Goal: Check status: Check status

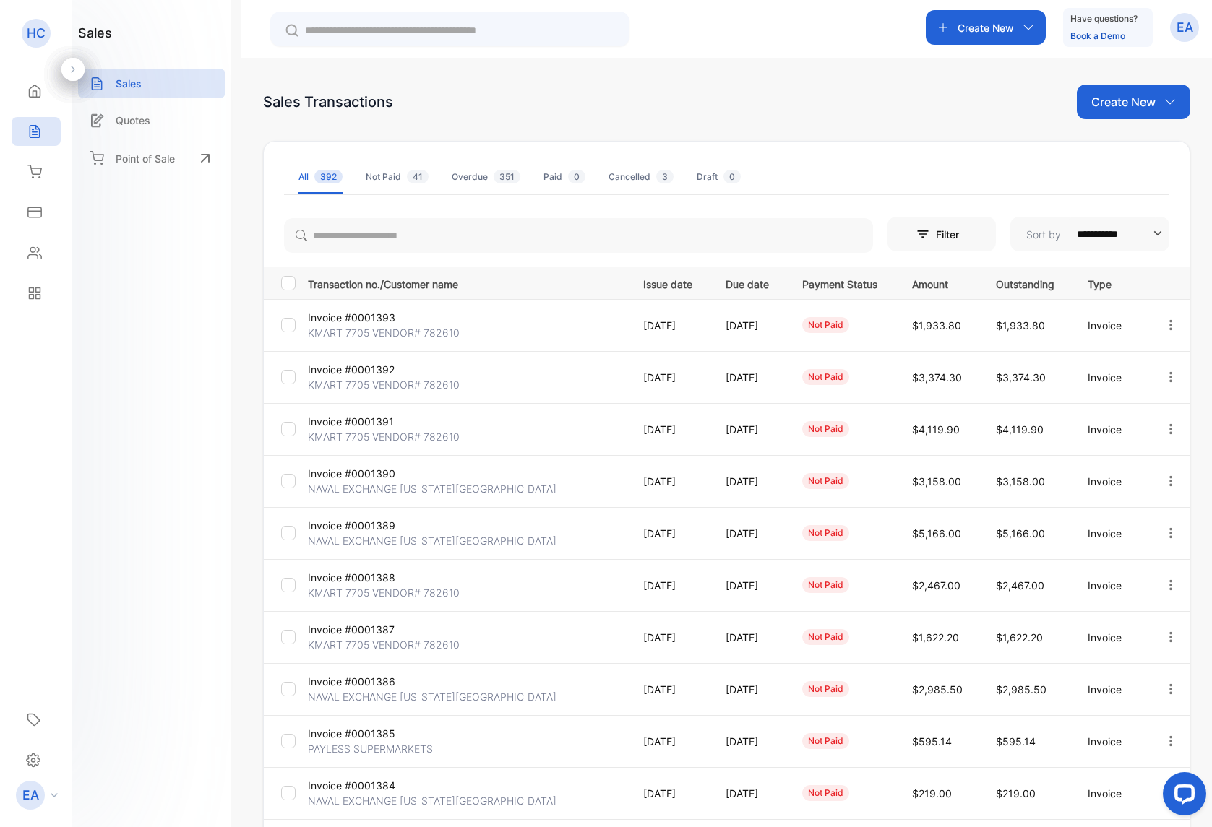
scroll to position [120, 0]
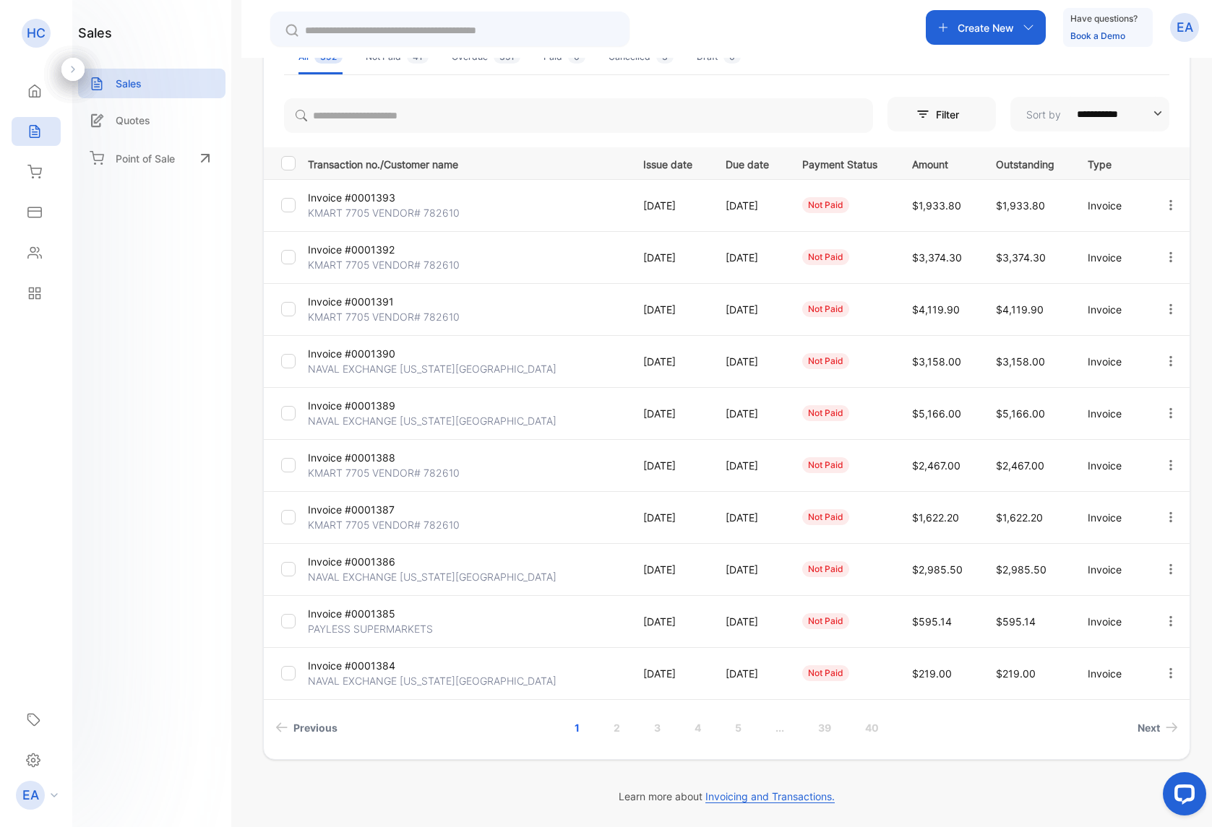
click at [659, 732] on link "3" at bounding box center [657, 728] width 41 height 27
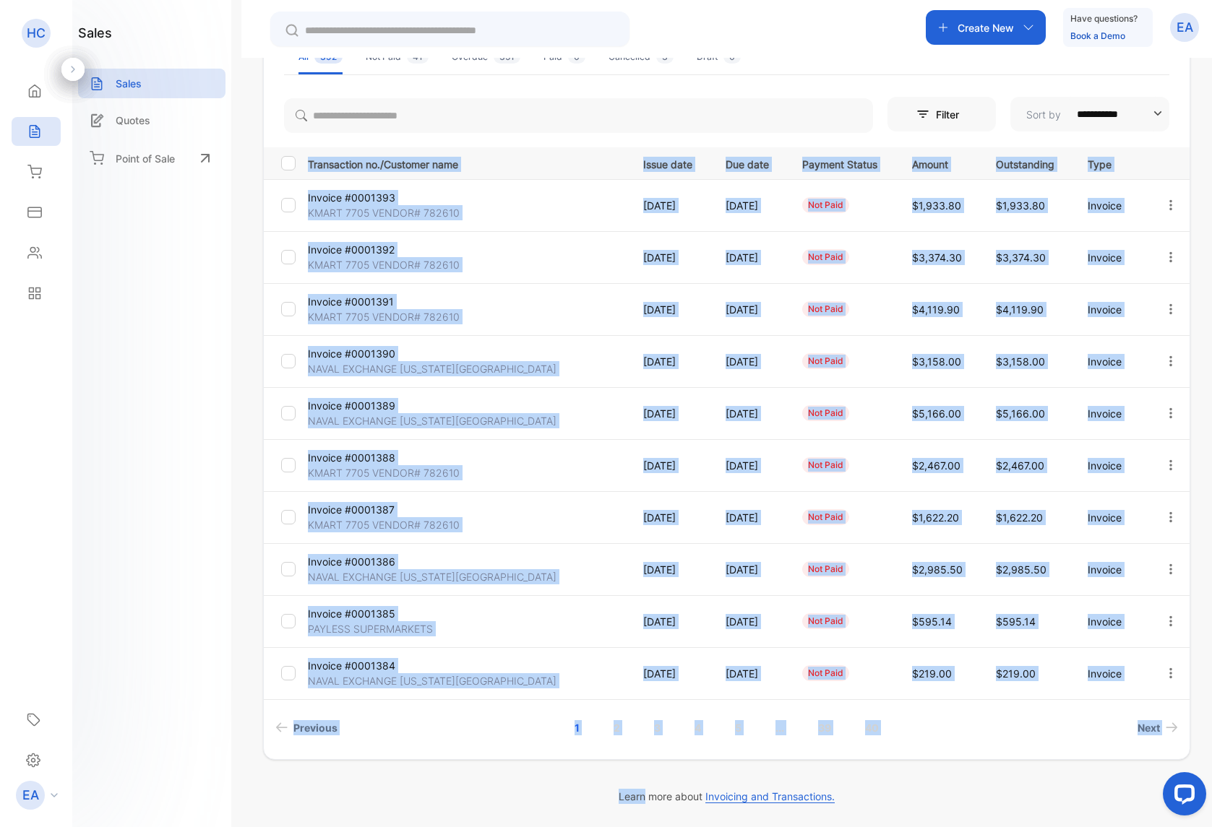
drag, startPoint x: 9, startPoint y: 572, endPoint x: 659, endPoint y: 732, distance: 669.1
click at [659, 732] on div "**********" at bounding box center [726, 390] width 927 height 739
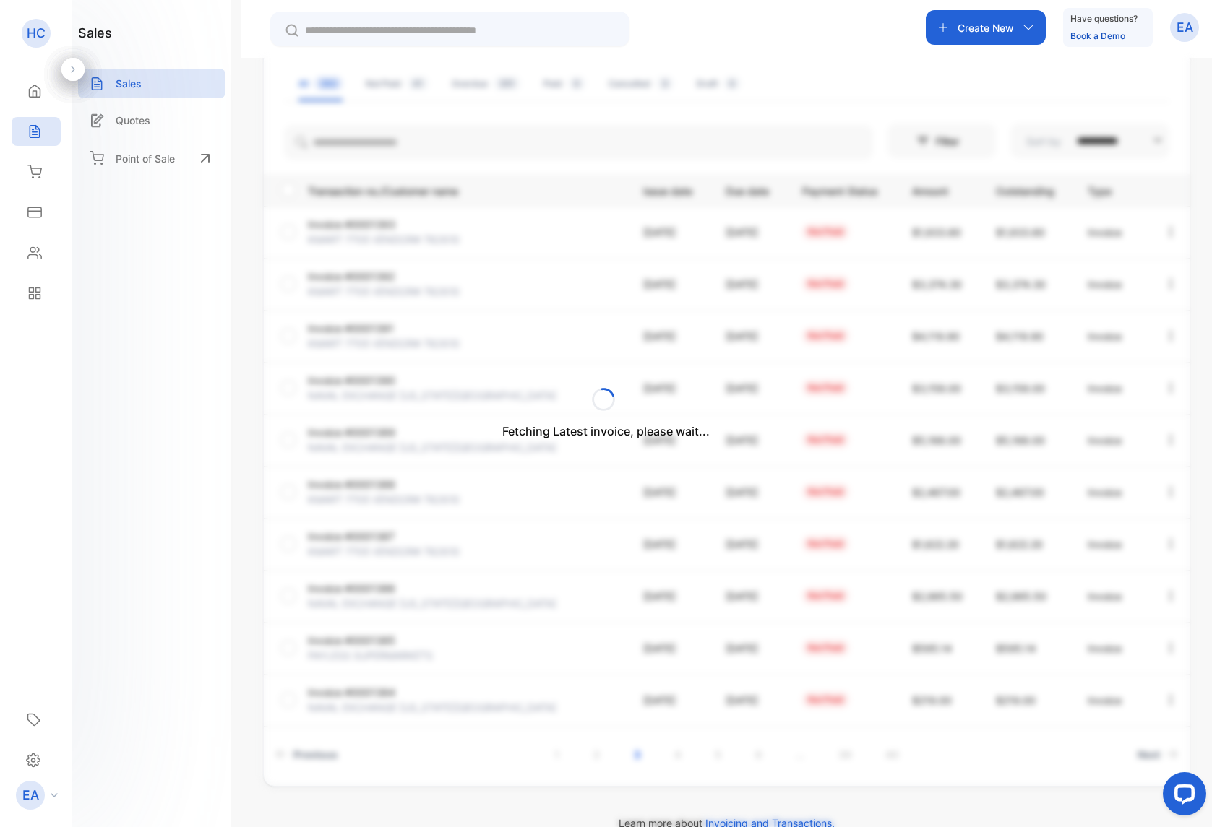
click at [641, 745] on div "Fetching Latest invoice, please wait..." at bounding box center [606, 413] width 1212 height 827
click at [593, 757] on link "2" at bounding box center [596, 754] width 41 height 27
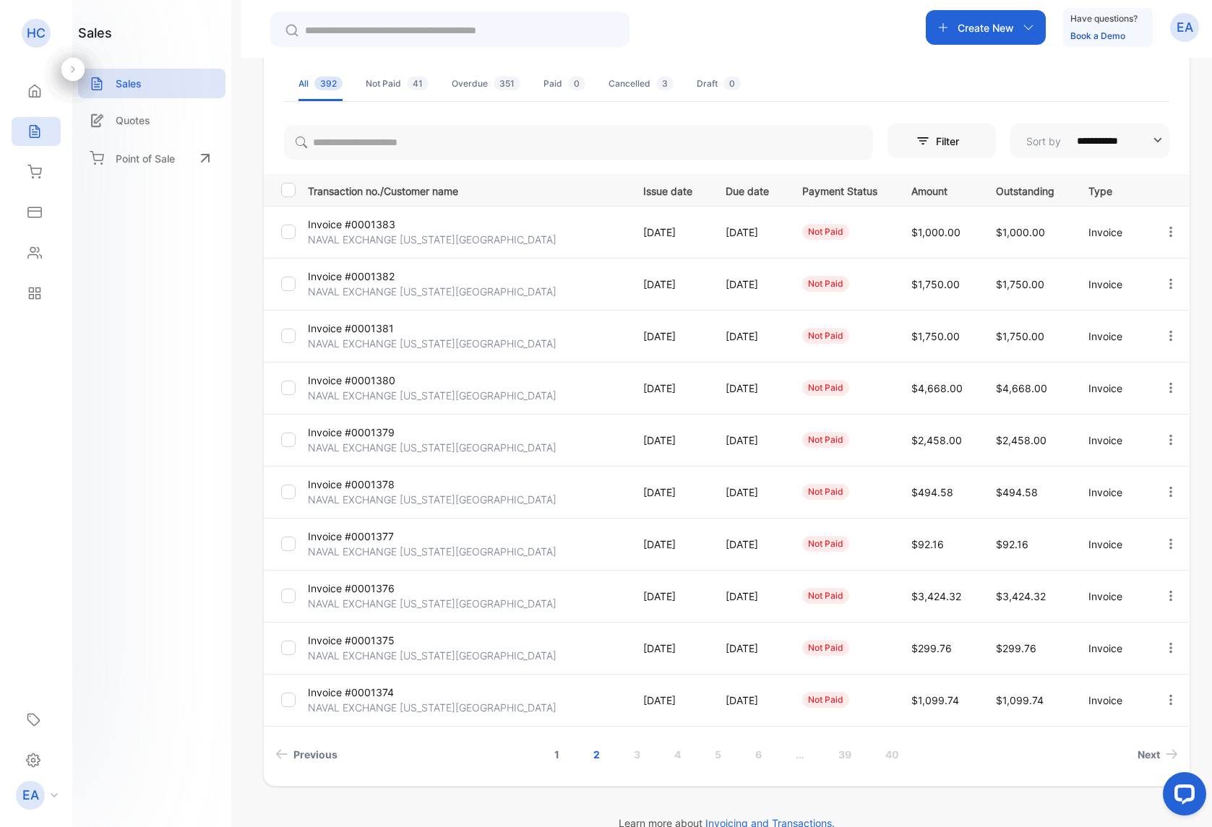
click at [553, 759] on link "1" at bounding box center [557, 754] width 40 height 27
click at [388, 551] on p "KMART 7705 VENDOR# 782610" at bounding box center [384, 551] width 152 height 15
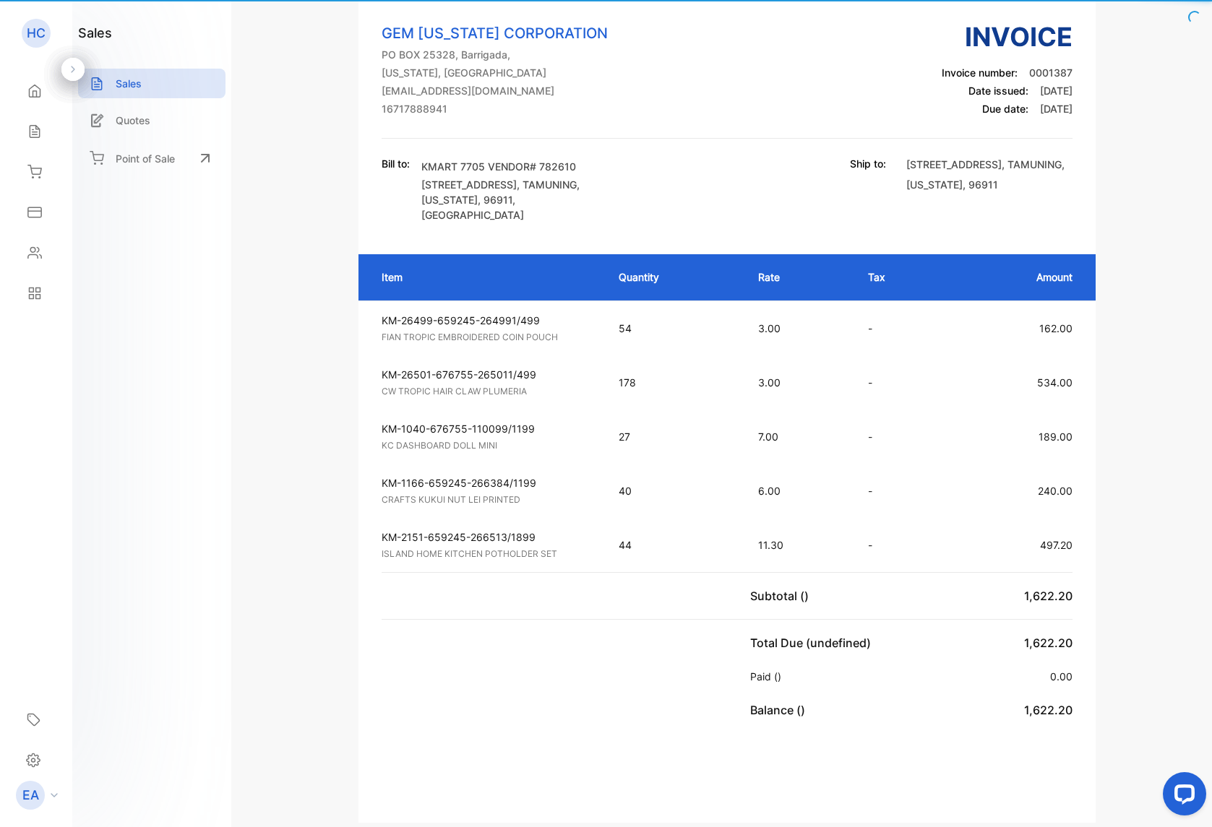
click at [377, 546] on td "KM-2151-659245-266513/1899 ISLAND HOME KITCHEN POTHOLDER SET Unit price: 11.30" at bounding box center [481, 545] width 246 height 54
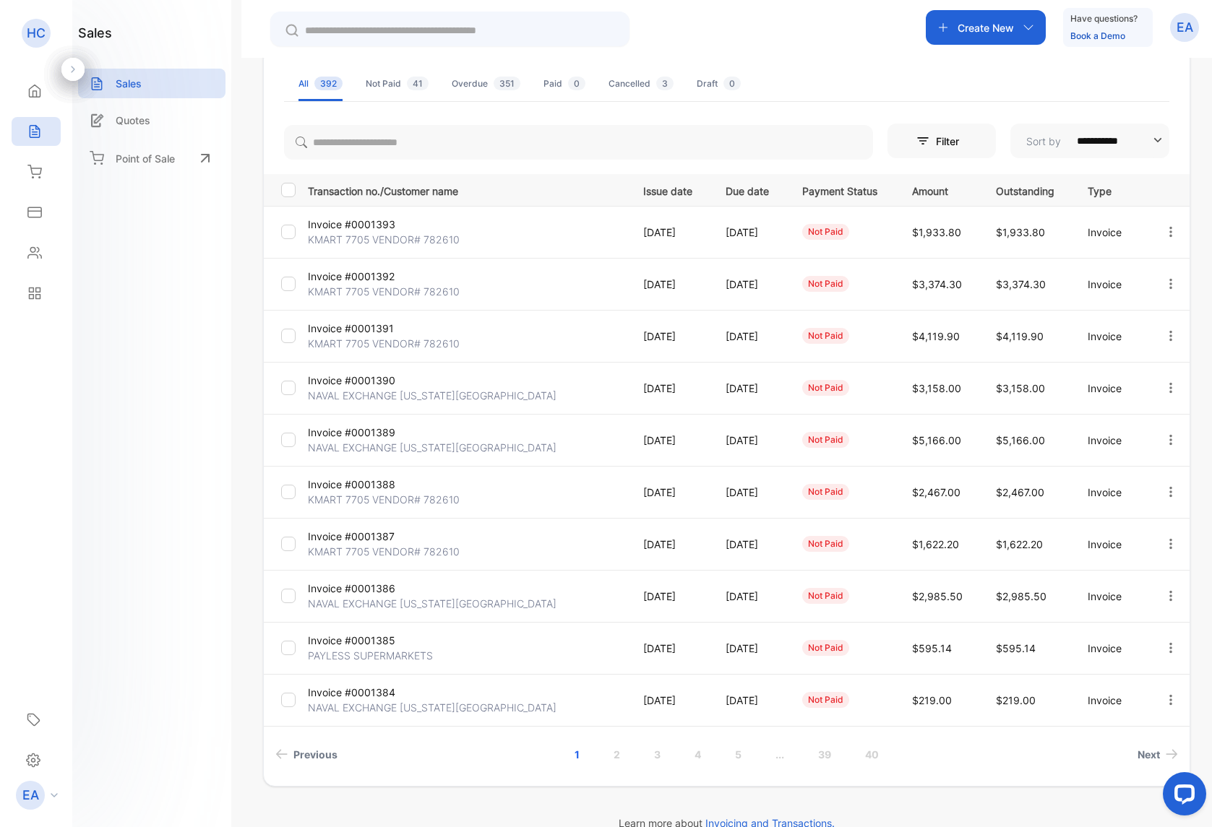
click at [329, 492] on p "KMART 7705 VENDOR# 782610" at bounding box center [384, 499] width 152 height 15
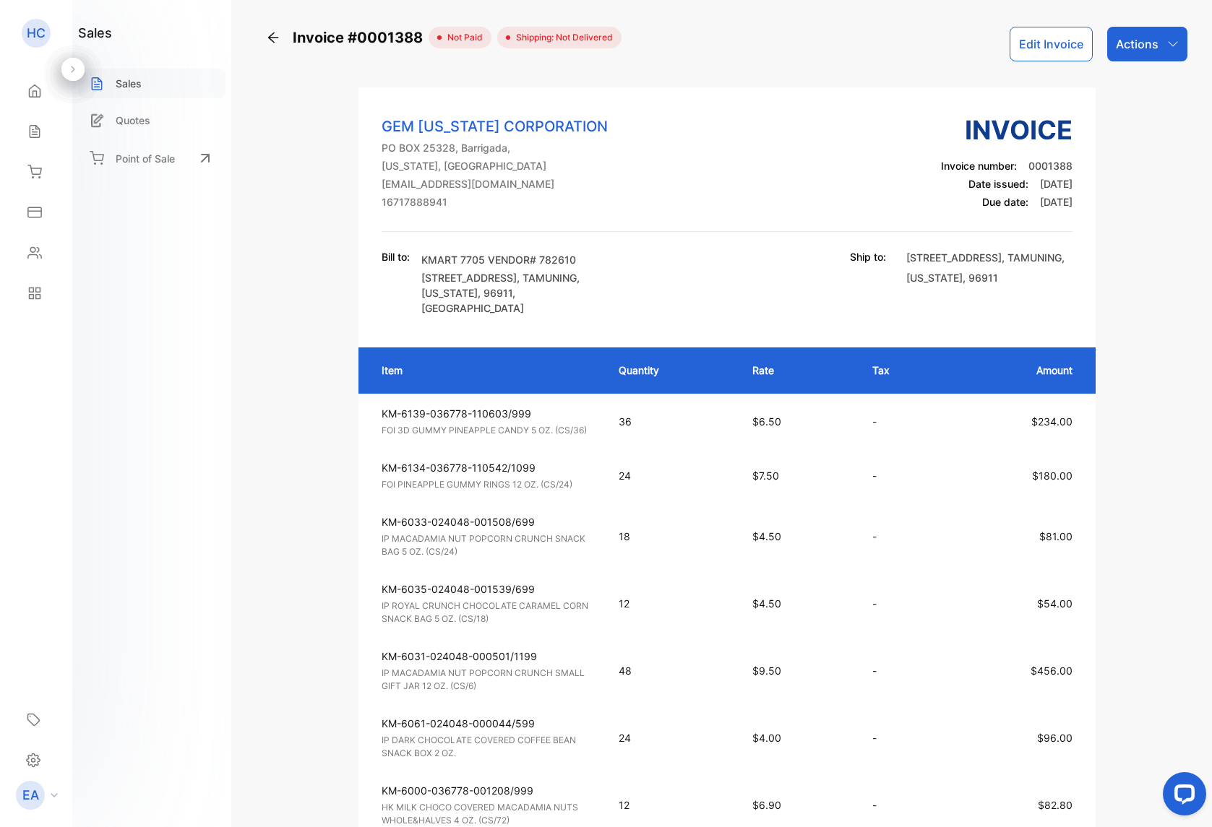
click at [160, 86] on div "Sales" at bounding box center [151, 84] width 147 height 30
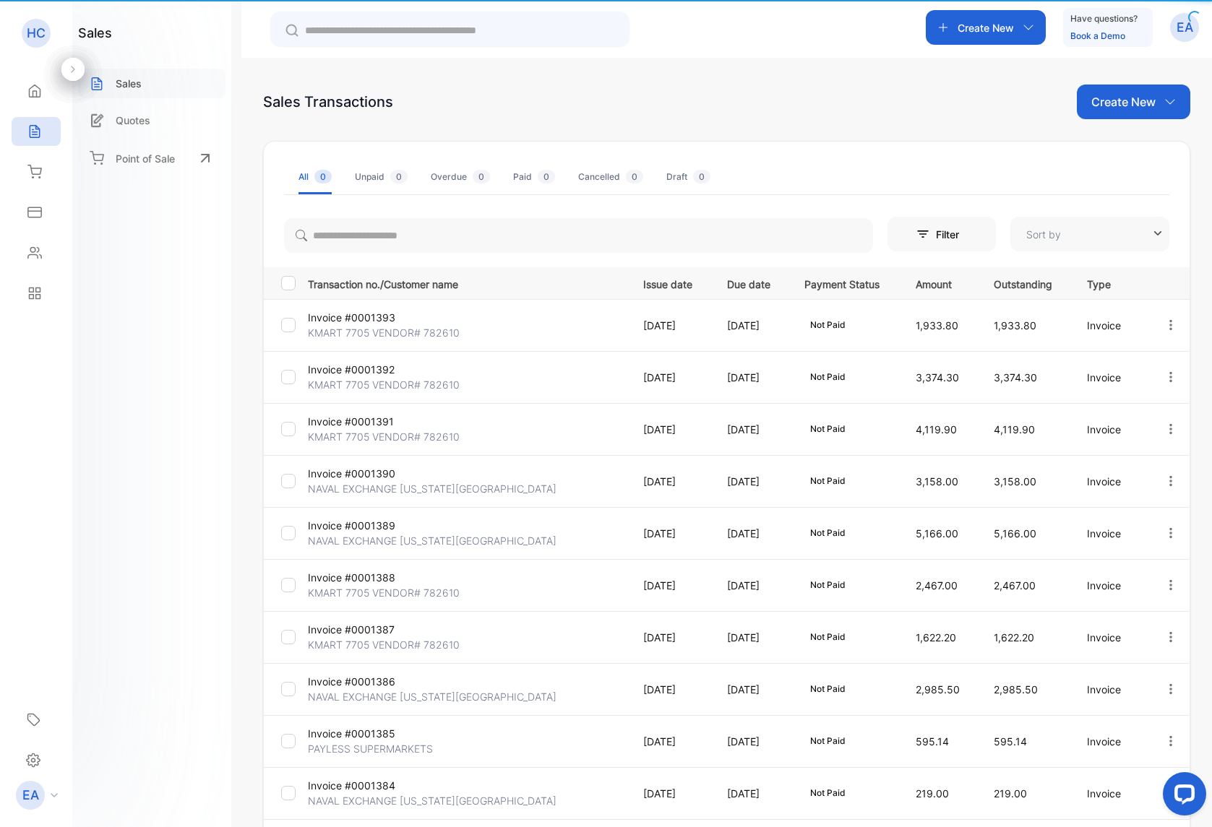
type input "**********"
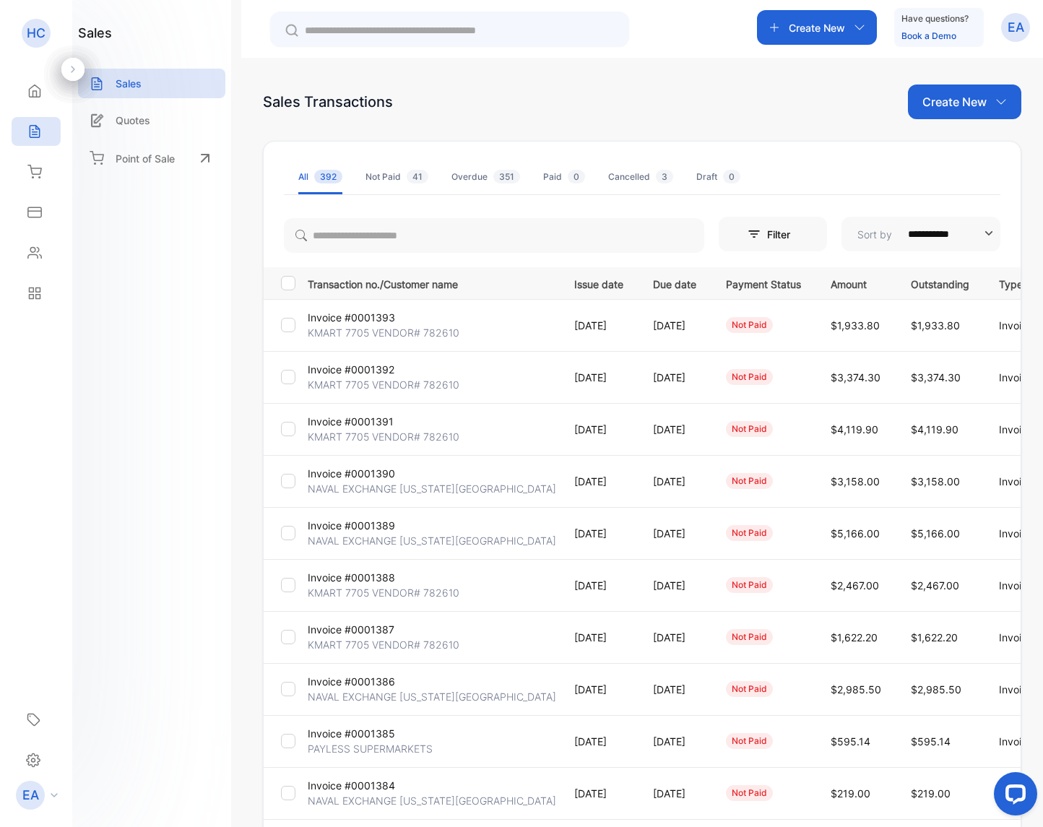
scroll to position [97, 0]
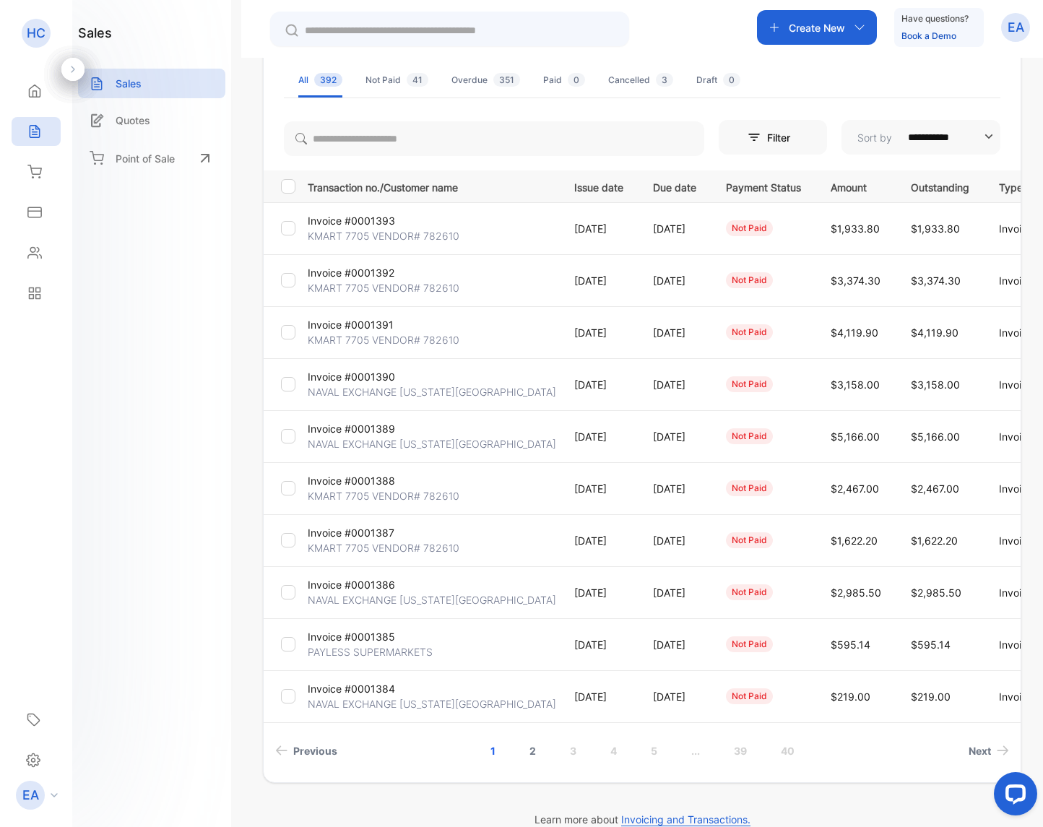
click at [530, 753] on link "2" at bounding box center [532, 751] width 41 height 27
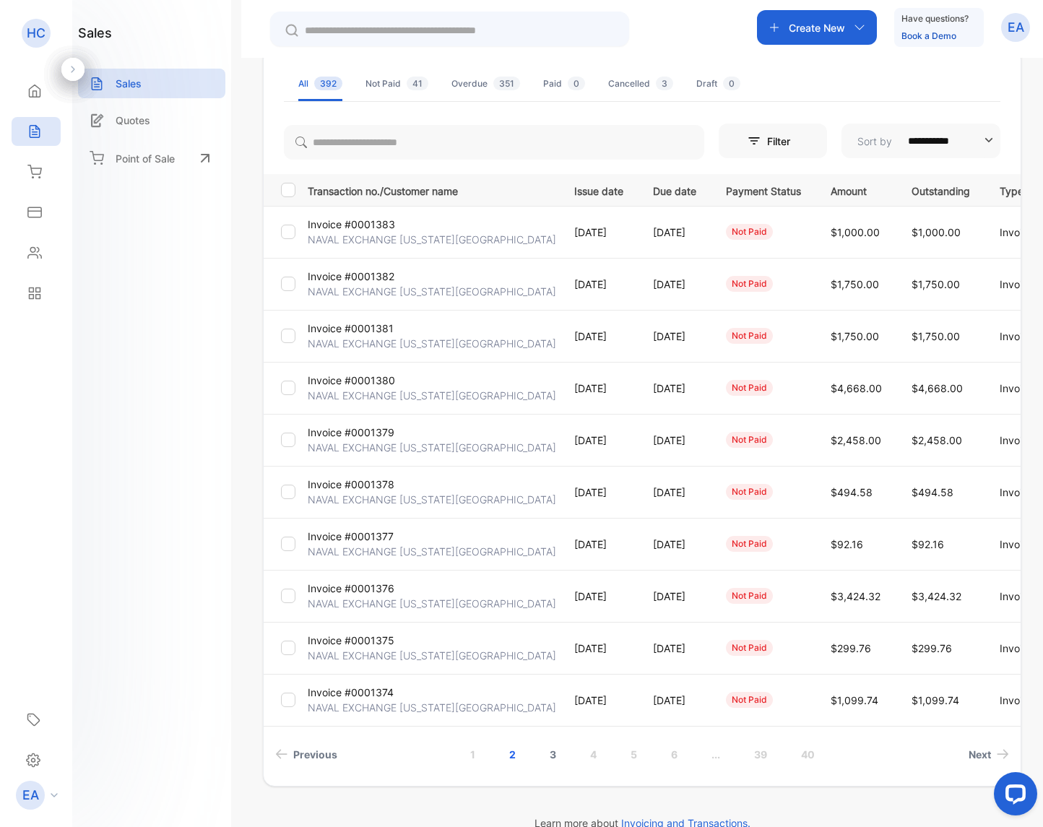
click at [546, 757] on link "3" at bounding box center [553, 754] width 41 height 27
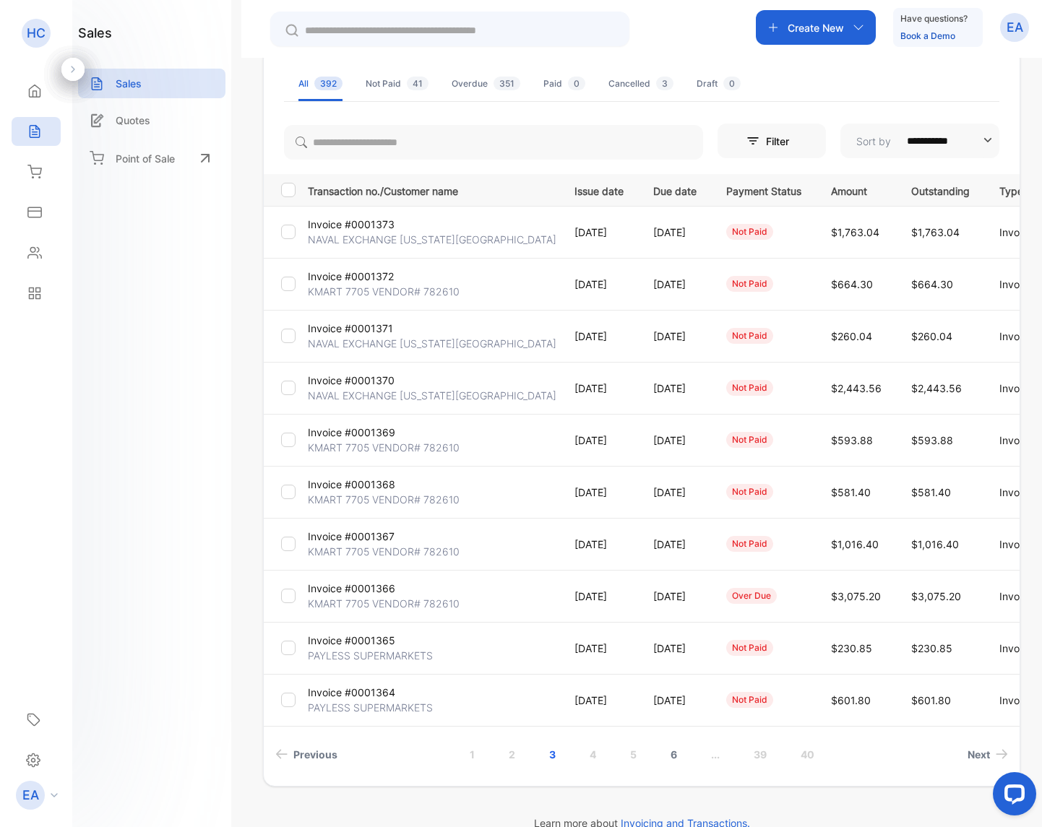
click at [669, 759] on link "6" at bounding box center [673, 754] width 41 height 27
click at [590, 760] on link "5" at bounding box center [592, 754] width 41 height 27
click at [566, 756] on link "4" at bounding box center [572, 754] width 41 height 27
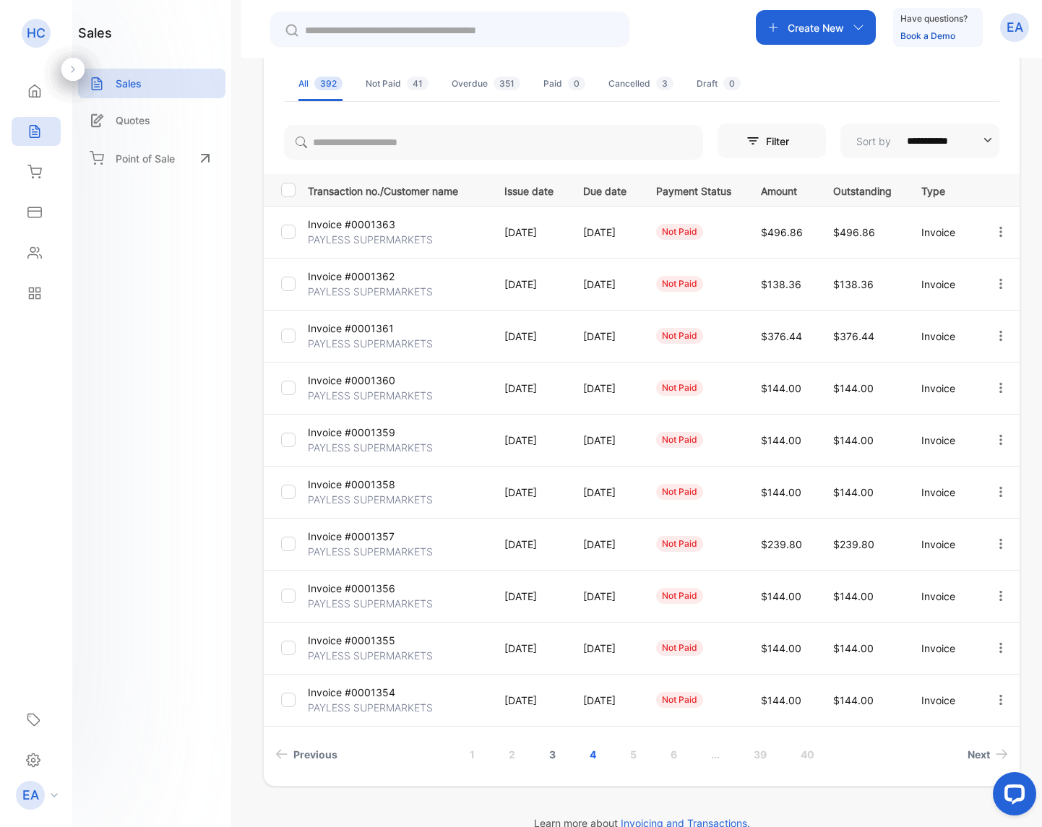
click at [544, 759] on link "3" at bounding box center [552, 754] width 41 height 27
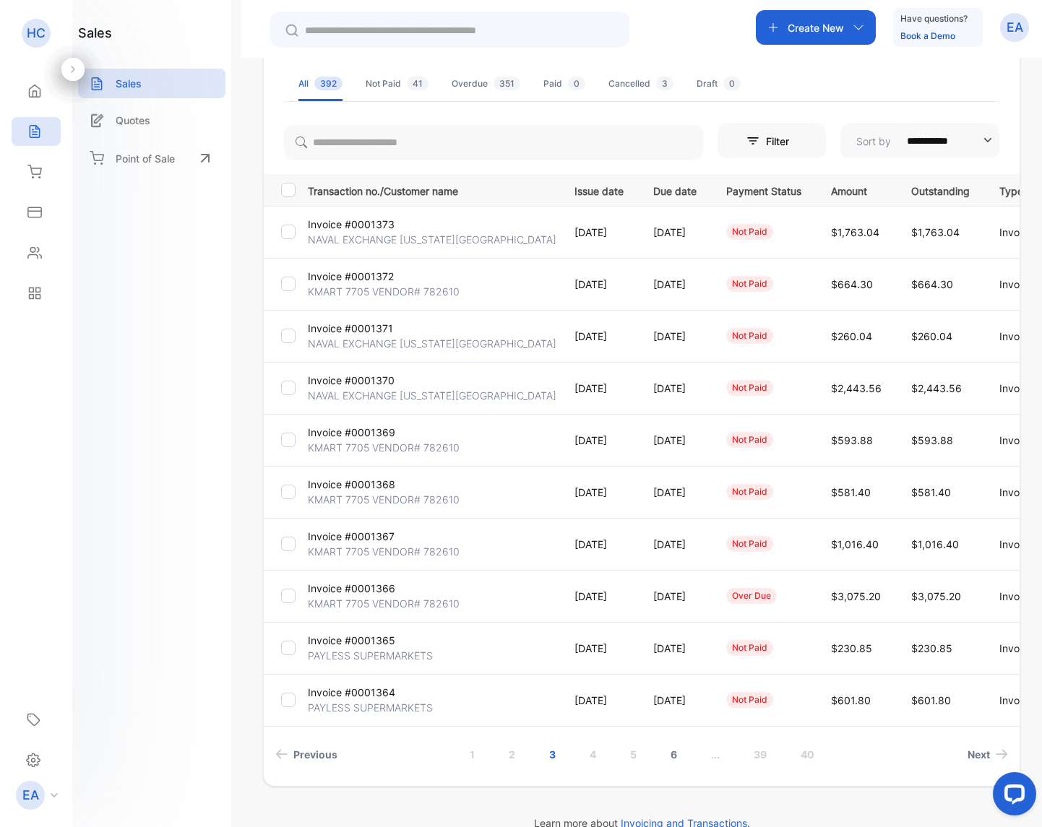
click at [671, 758] on link "6" at bounding box center [673, 754] width 41 height 27
click at [670, 754] on link "7" at bounding box center [673, 754] width 40 height 27
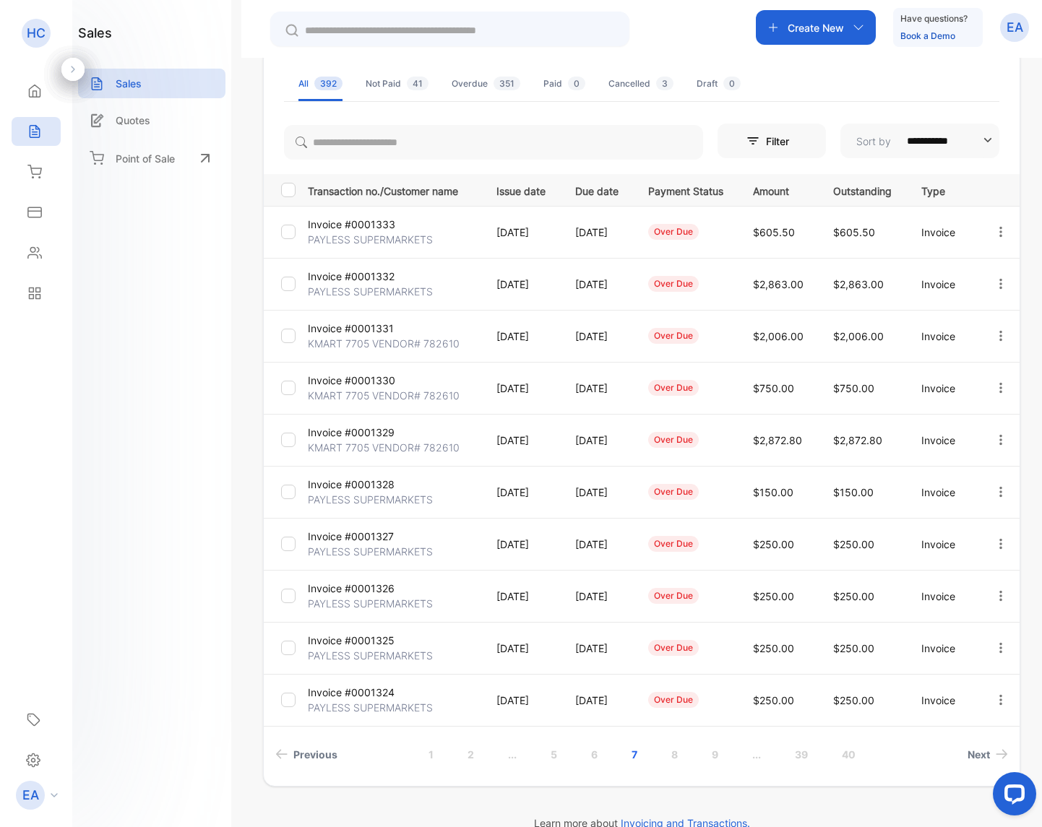
click at [371, 443] on p "KMART 7705 VENDOR# 782610" at bounding box center [384, 447] width 152 height 15
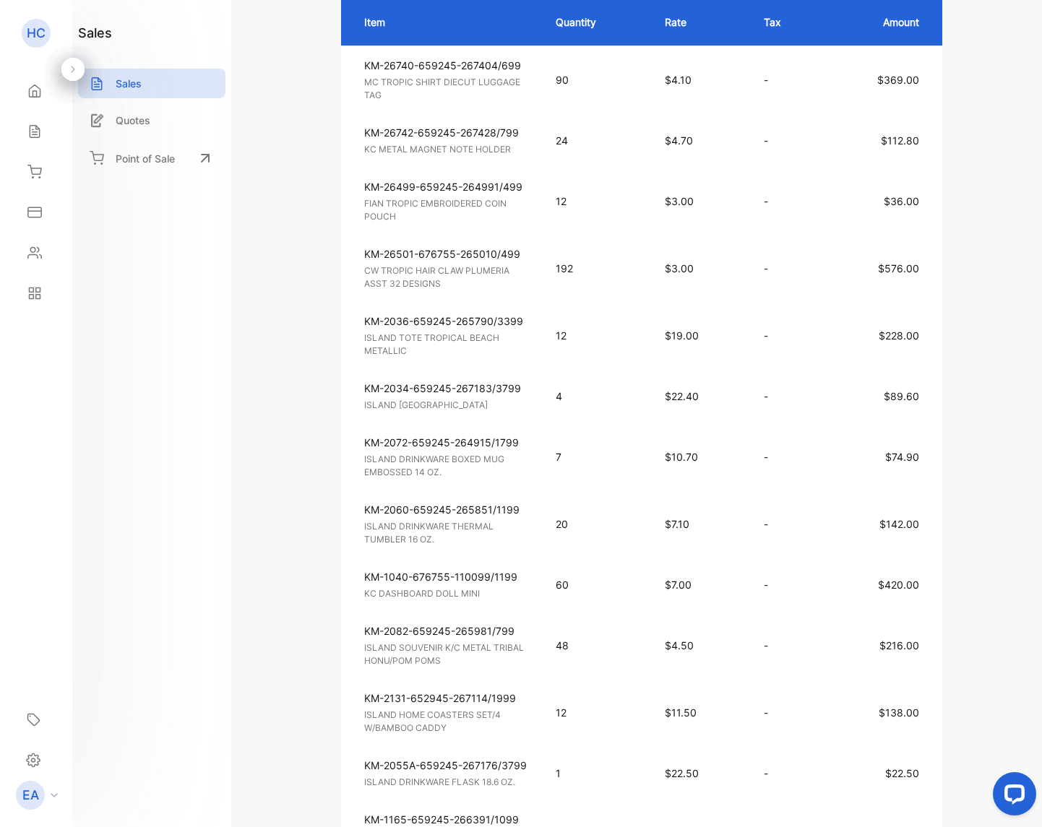
scroll to position [492, 0]
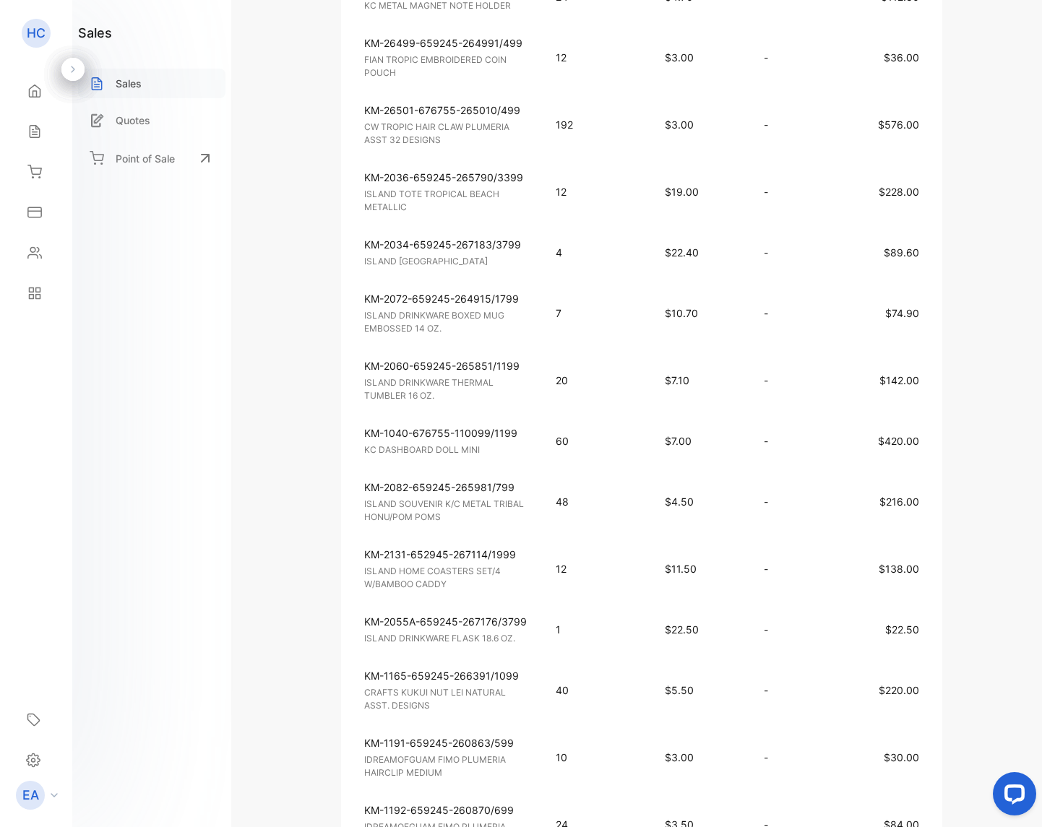
click at [114, 86] on div "Sales" at bounding box center [151, 84] width 147 height 30
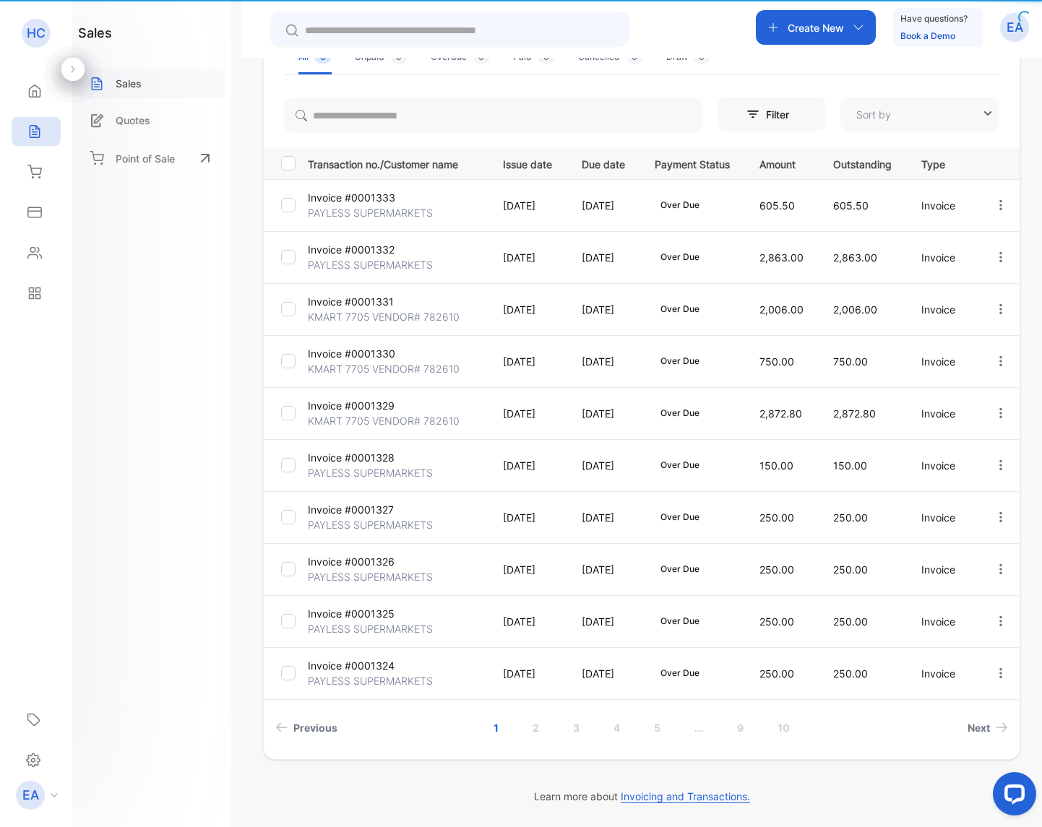
type input "**********"
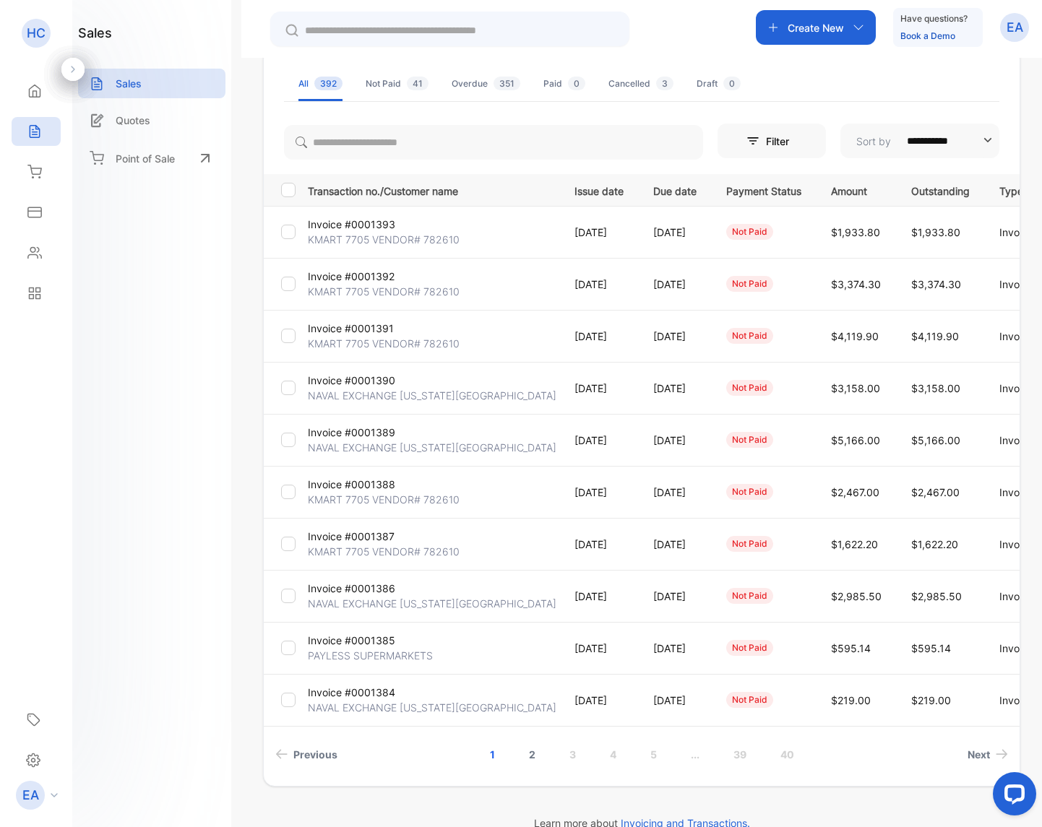
click at [525, 750] on link "2" at bounding box center [532, 754] width 41 height 27
click at [548, 757] on link "3" at bounding box center [552, 754] width 41 height 27
click at [350, 592] on p "Invoice #0001366" at bounding box center [351, 588] width 87 height 15
